Goal: Check status: Check status

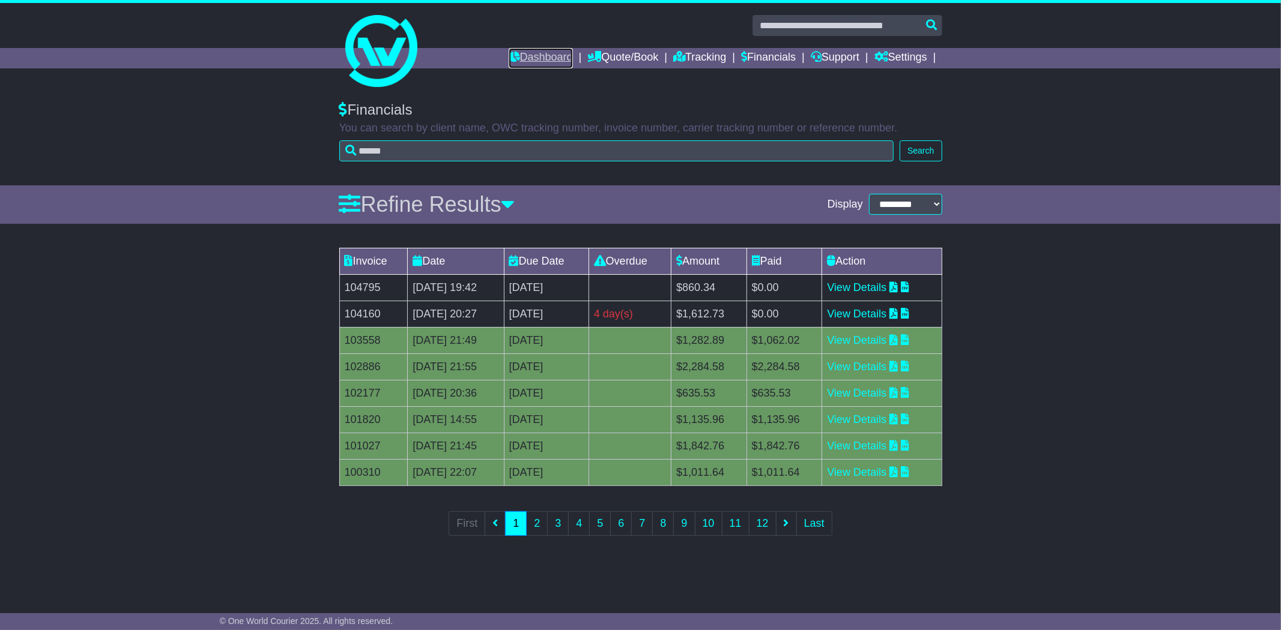
click at [542, 61] on link "Dashboard" at bounding box center [541, 58] width 64 height 20
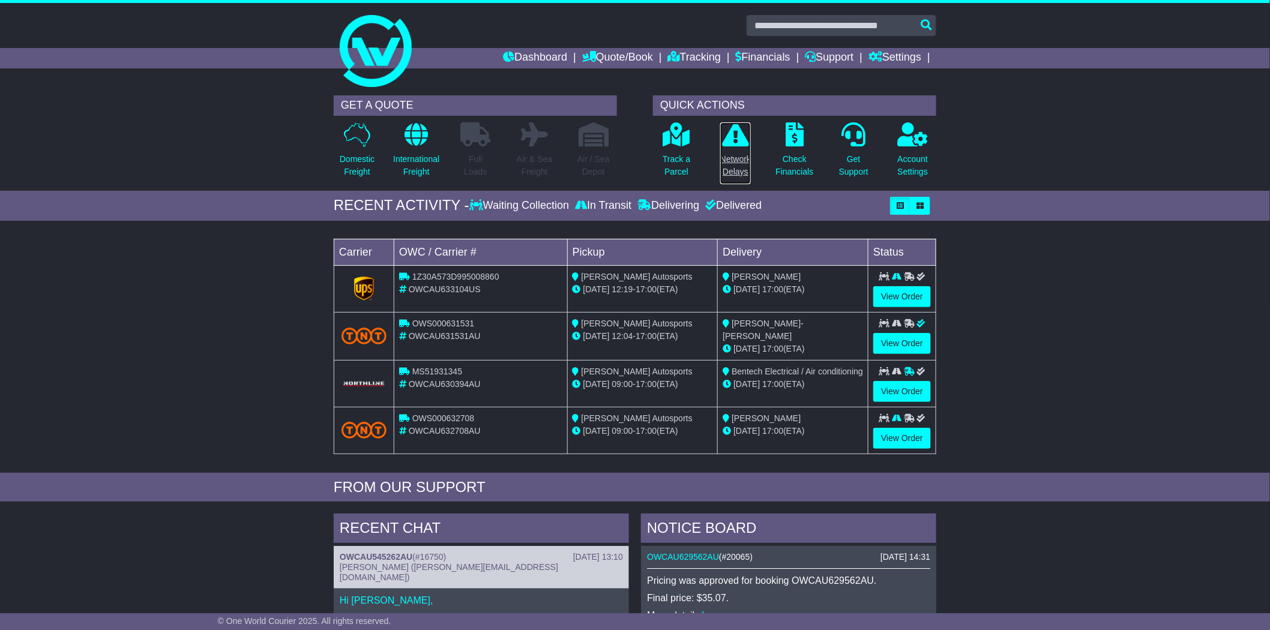
click at [737, 146] on p at bounding box center [735, 134] width 31 height 25
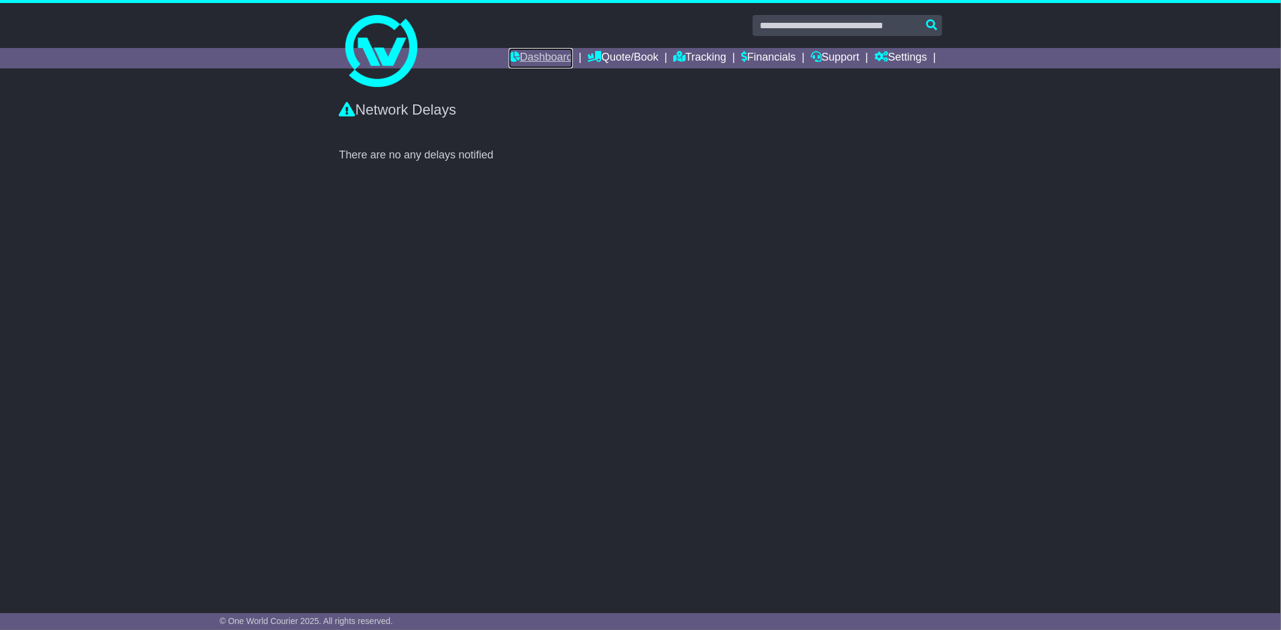
click at [525, 56] on link "Dashboard" at bounding box center [541, 58] width 64 height 20
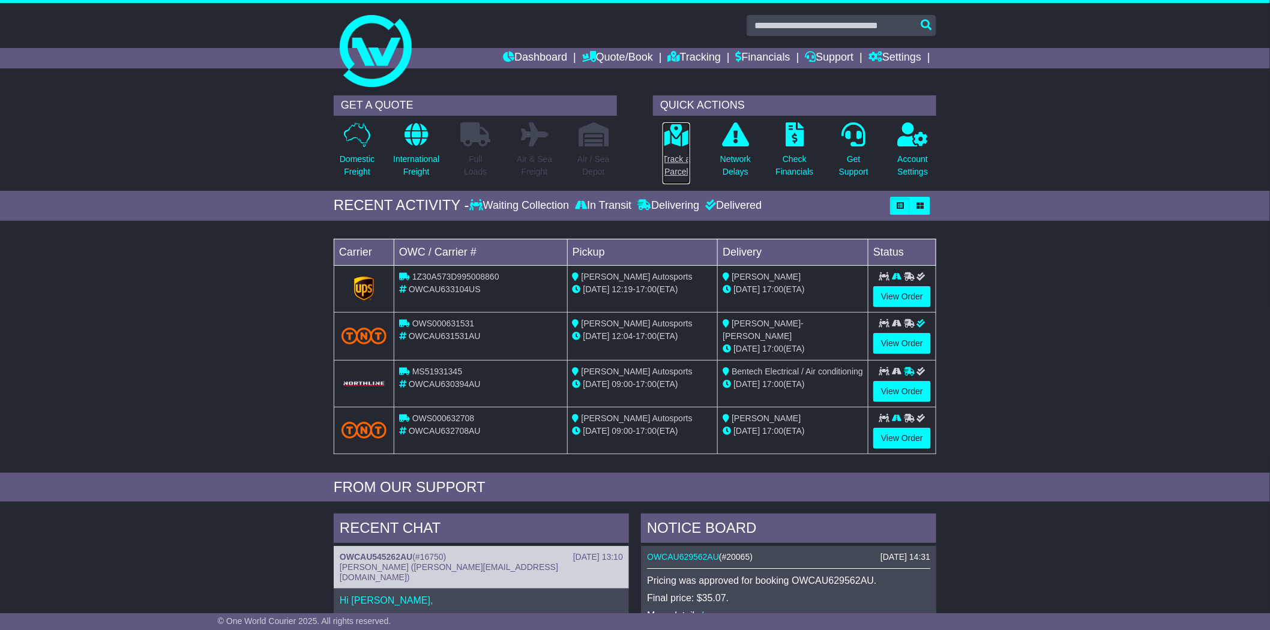
click at [668, 139] on icon at bounding box center [676, 134] width 27 height 24
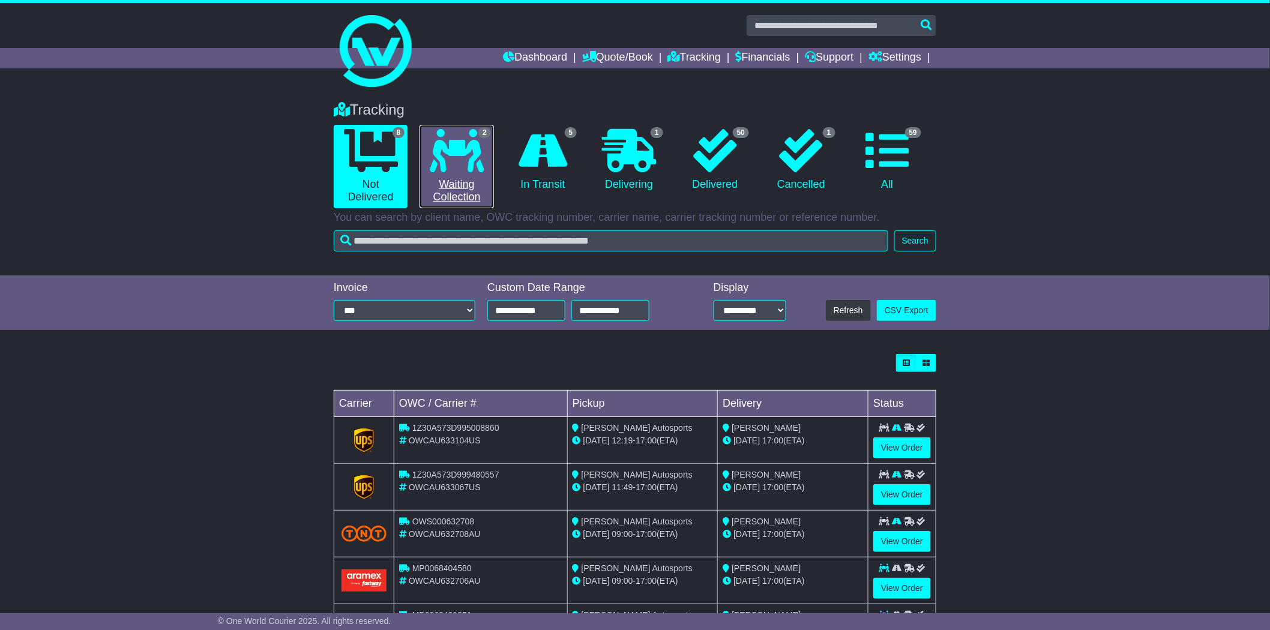
click at [483, 157] on icon at bounding box center [457, 150] width 54 height 43
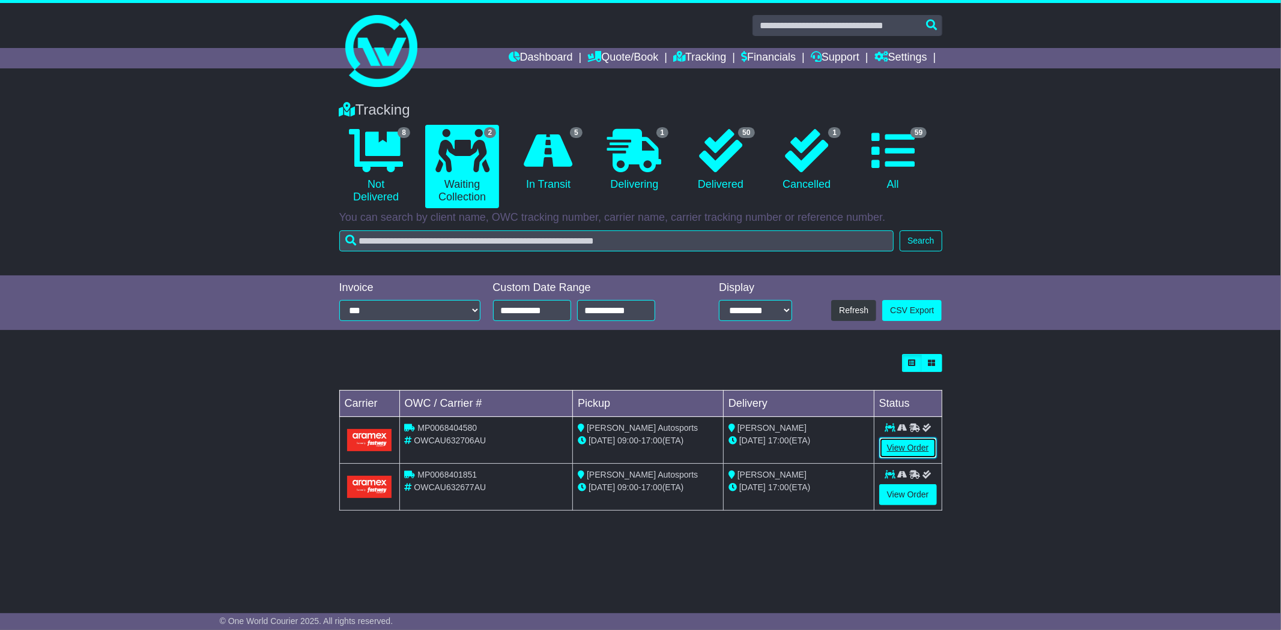
click at [904, 447] on link "View Order" at bounding box center [908, 448] width 58 height 21
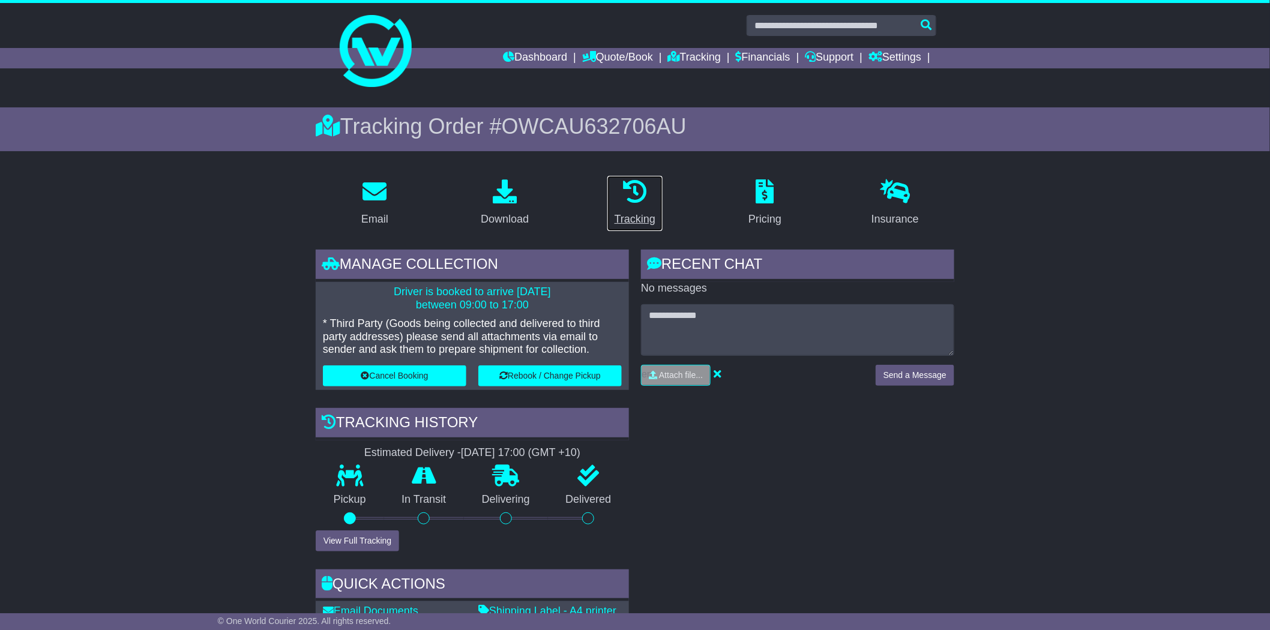
click at [644, 206] on link "Tracking" at bounding box center [635, 203] width 56 height 56
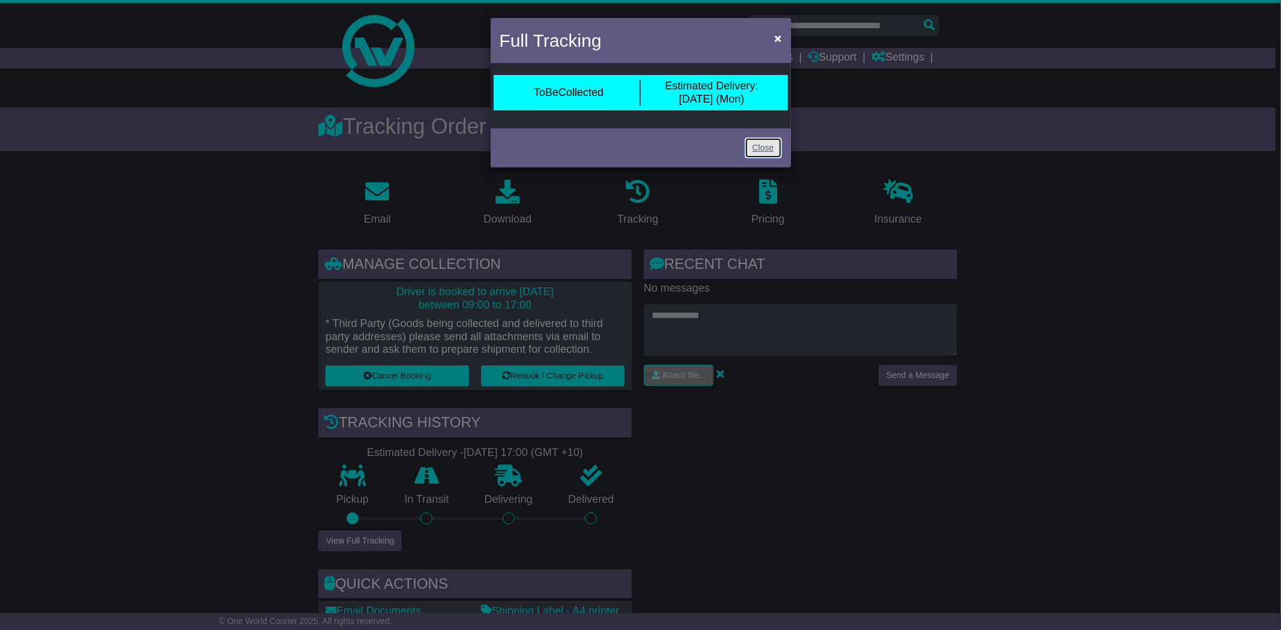
click at [771, 145] on link "Close" at bounding box center [762, 147] width 37 height 21
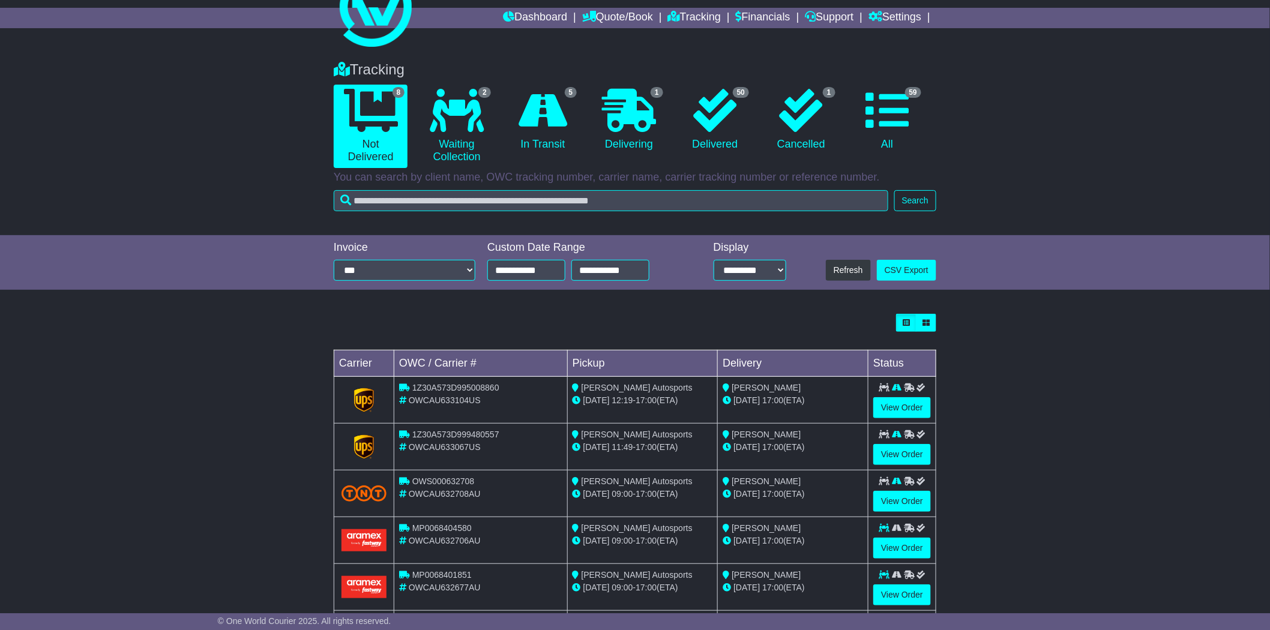
scroll to position [133, 0]
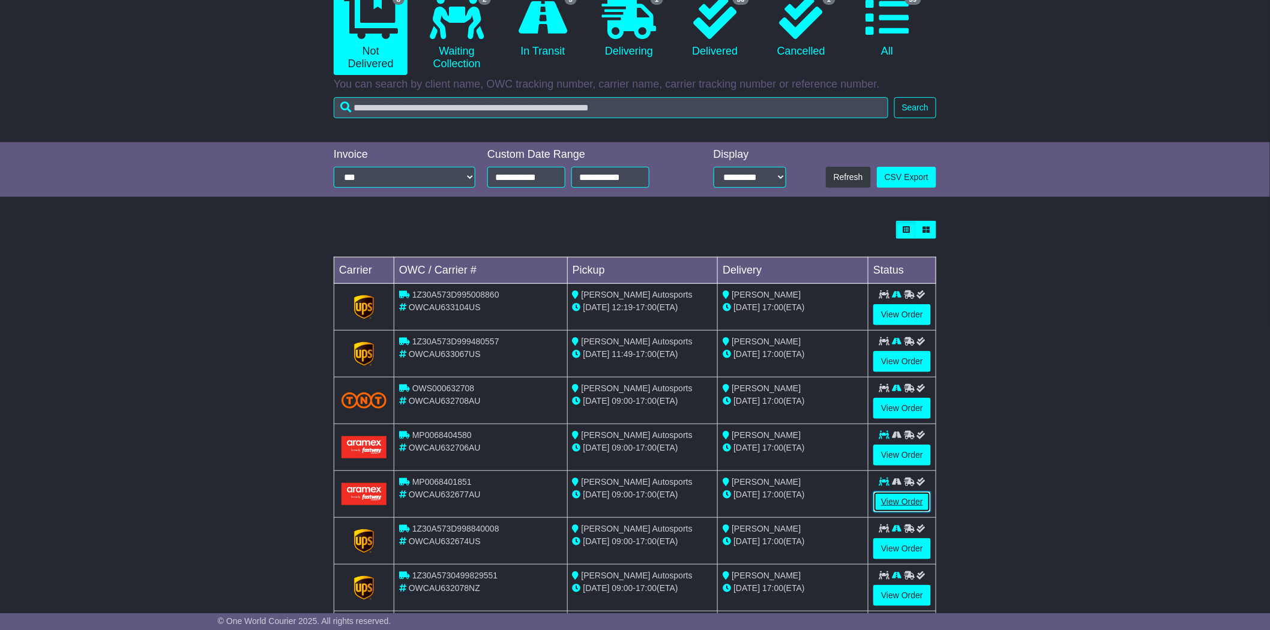
click at [920, 496] on link "View Order" at bounding box center [903, 502] width 58 height 21
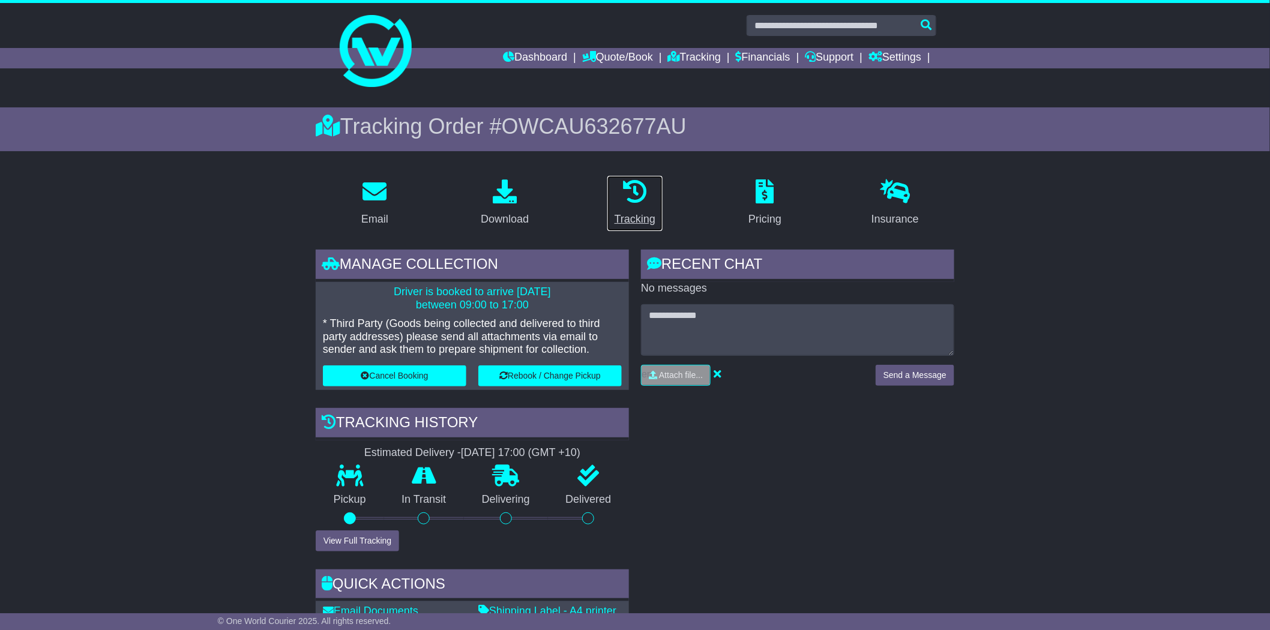
click at [633, 195] on icon at bounding box center [635, 192] width 24 height 24
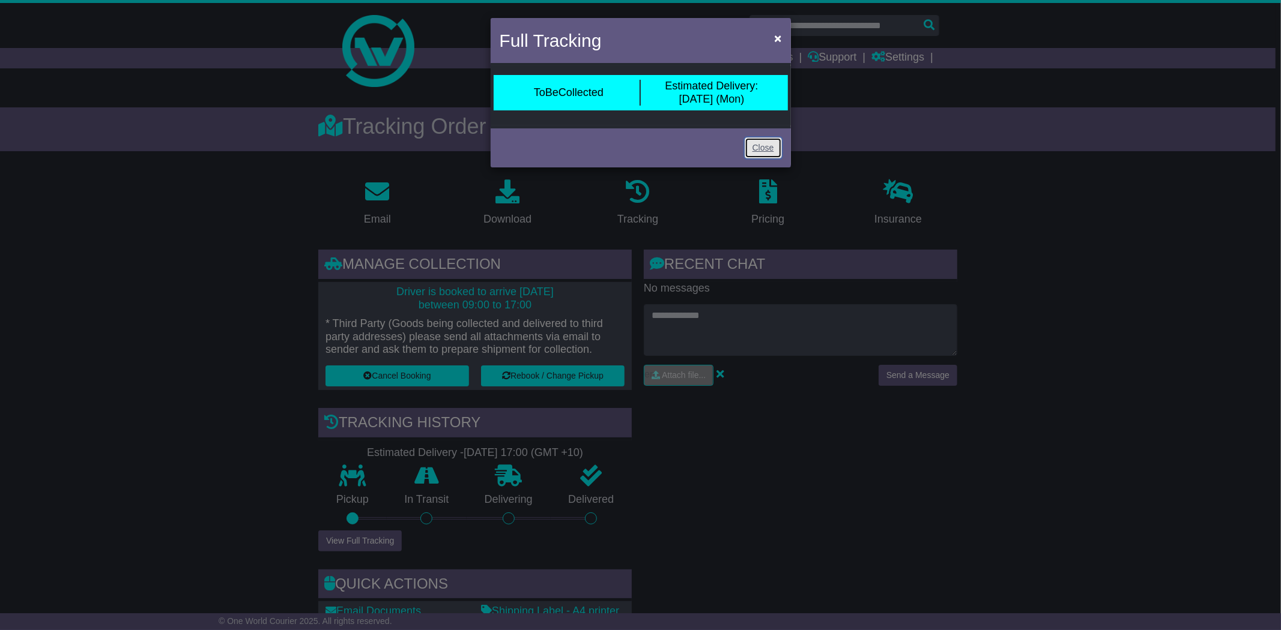
click at [765, 149] on link "Close" at bounding box center [762, 147] width 37 height 21
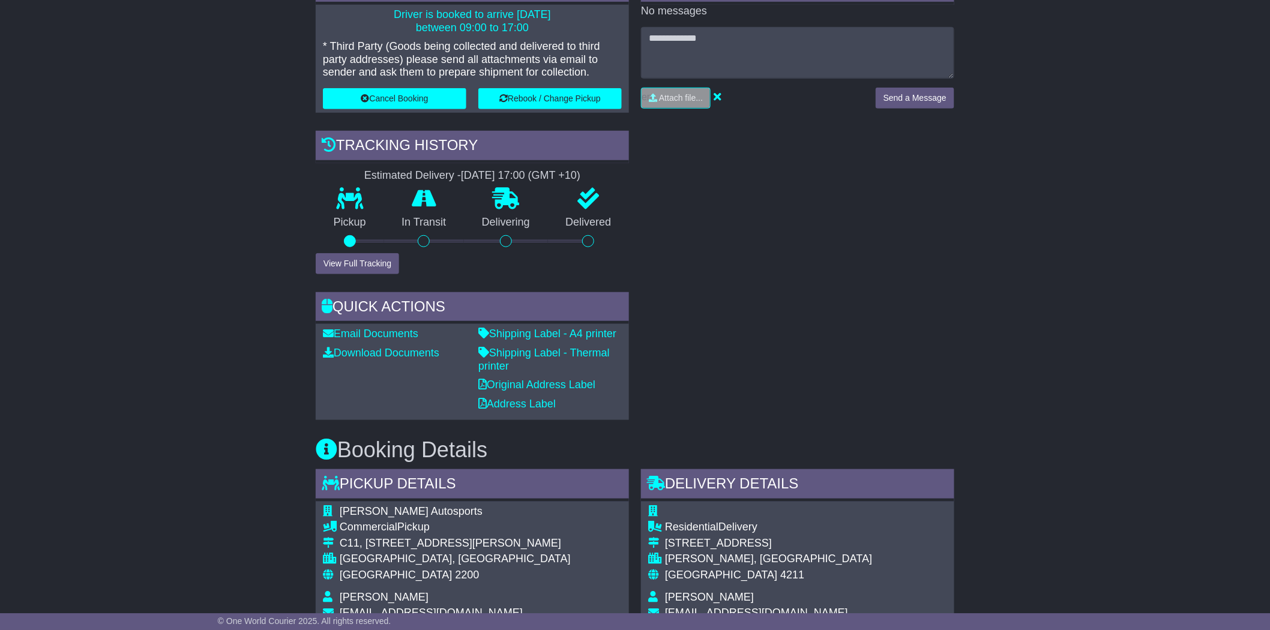
scroll to position [400, 0]
